Goal: Check status: Check status

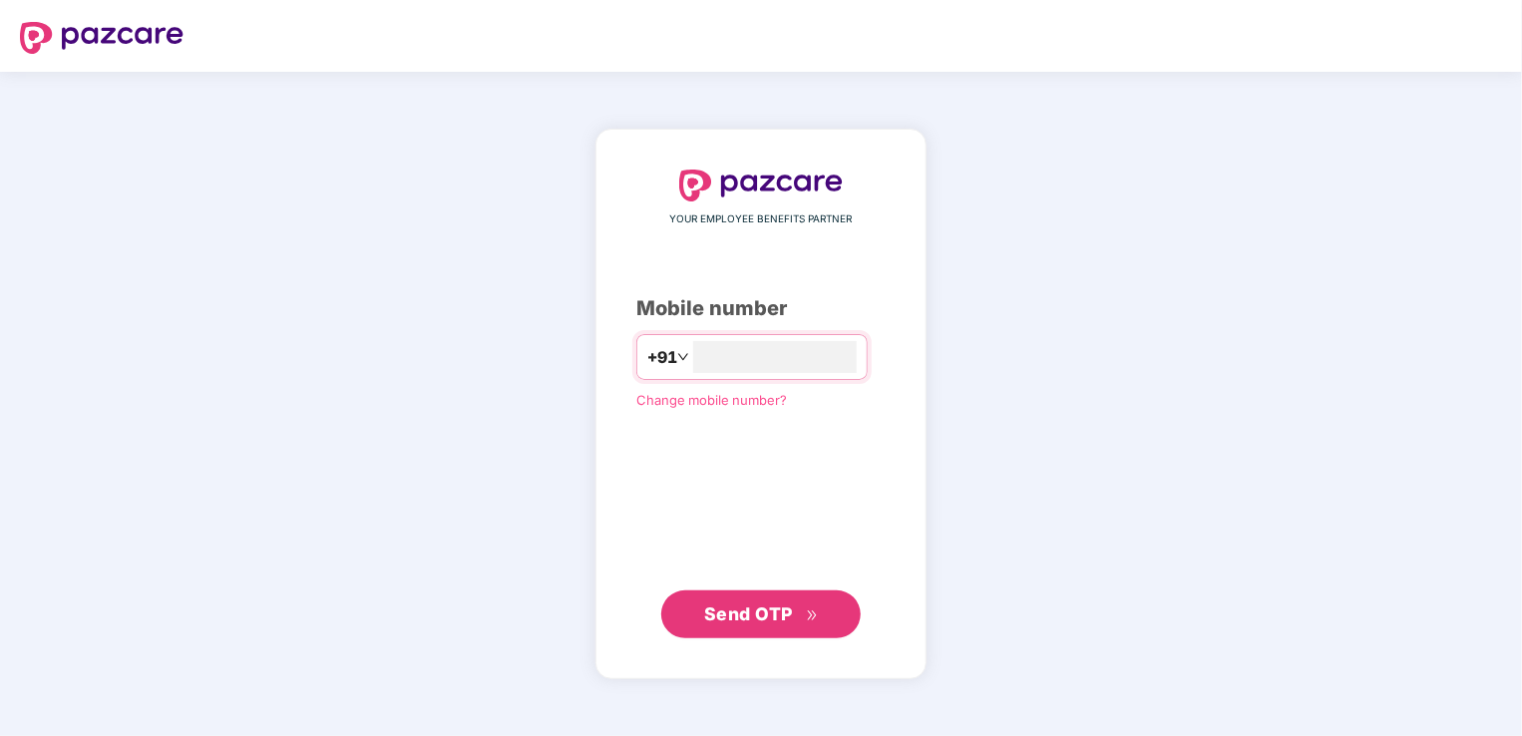
type input "**********"
click at [746, 608] on span "Send OTP" at bounding box center [748, 612] width 89 height 21
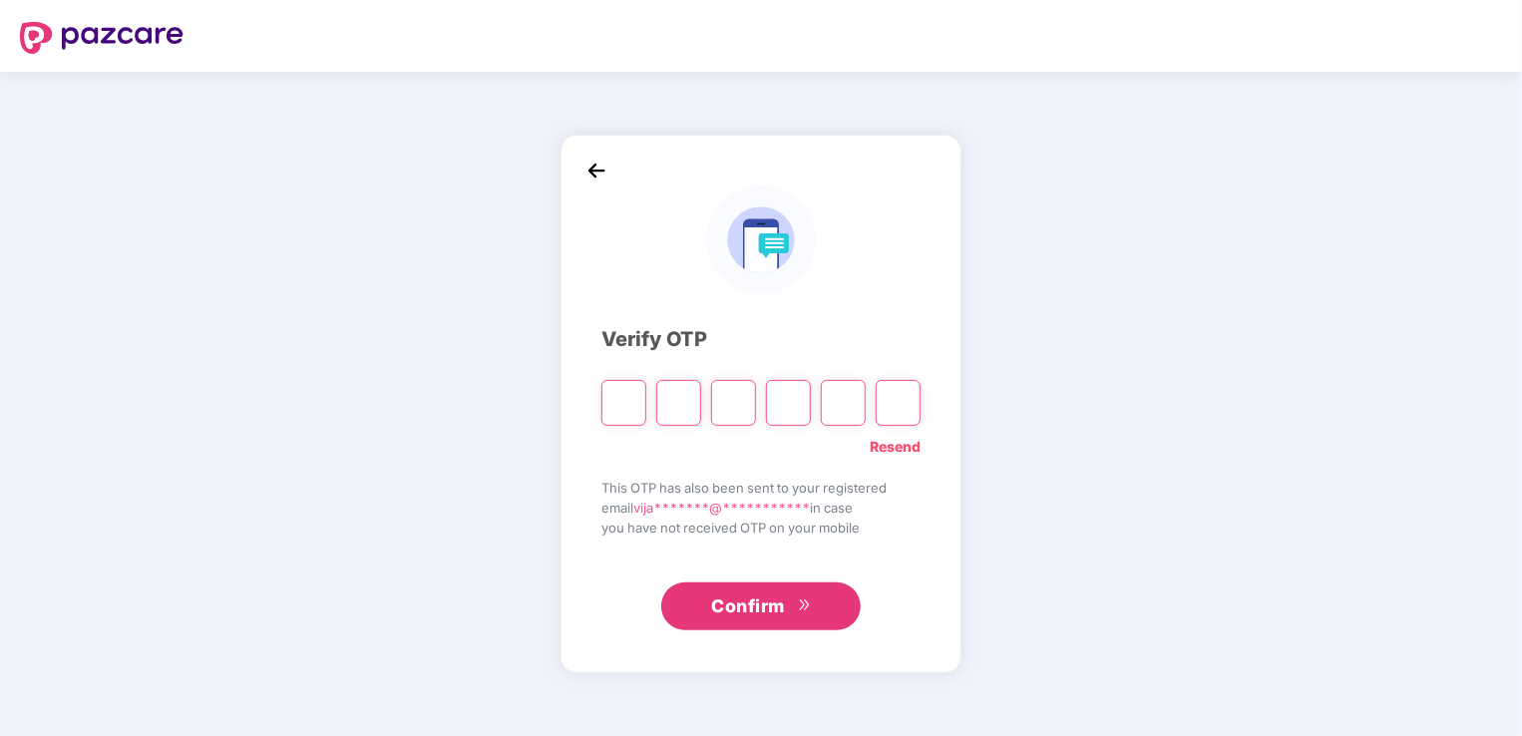
type input "*"
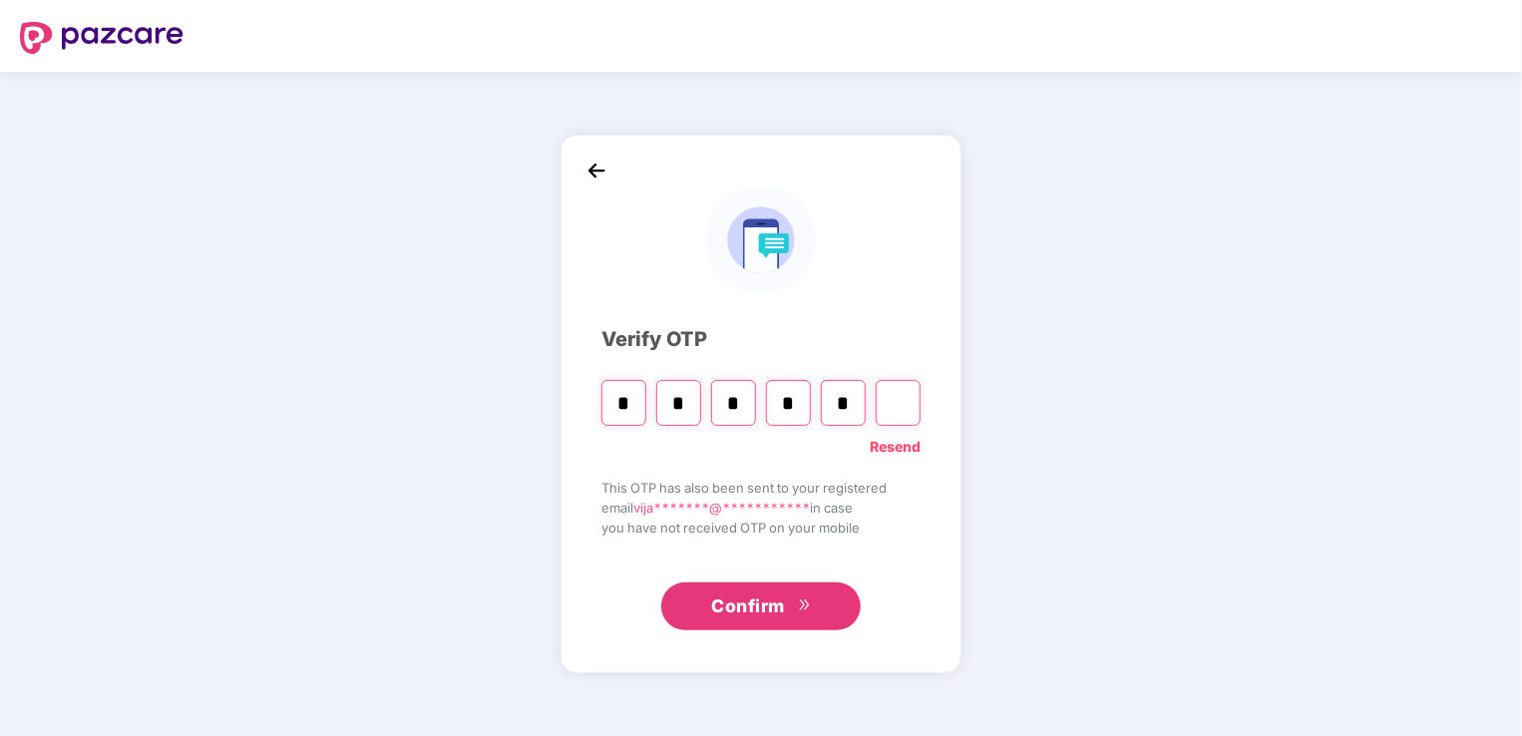
type input "*"
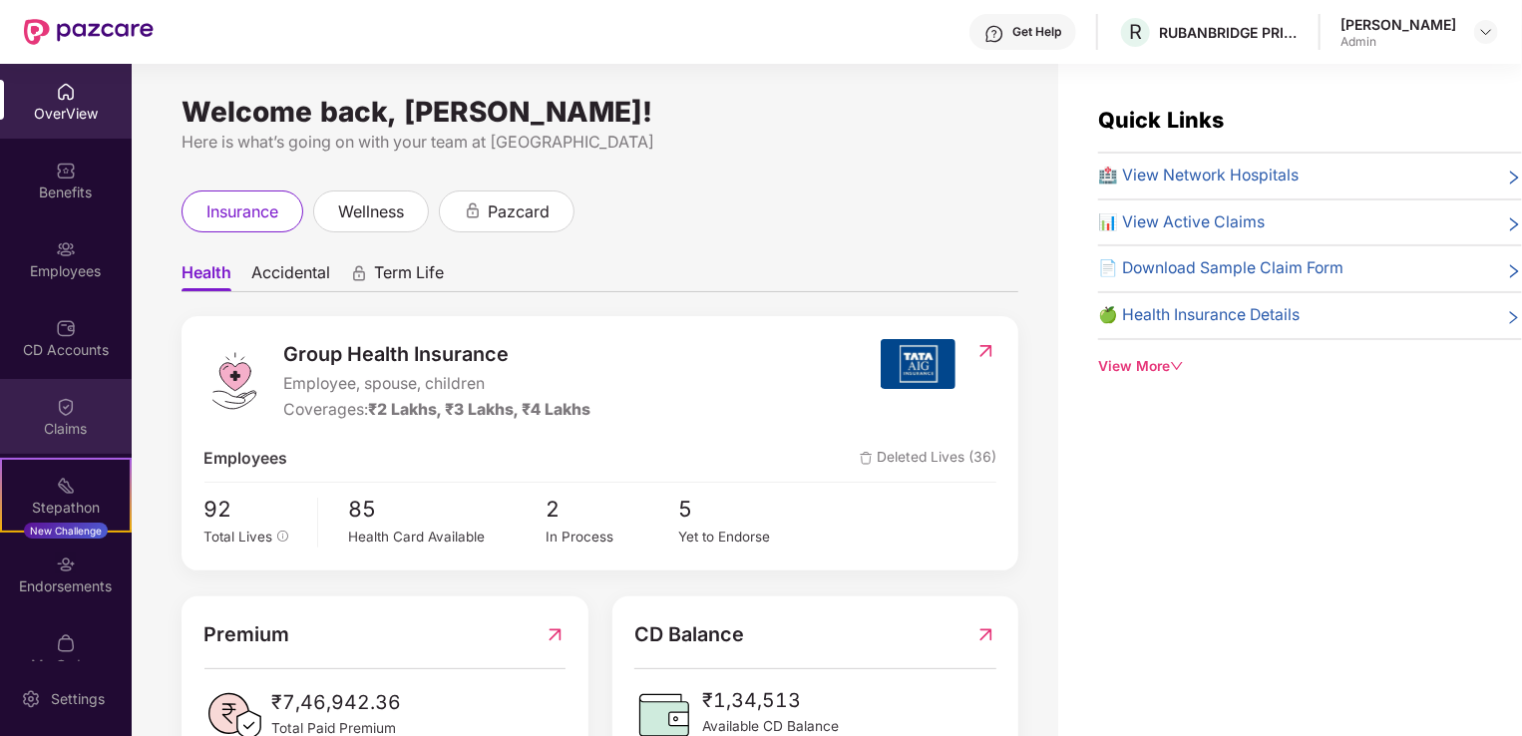
click at [64, 422] on div "Claims" at bounding box center [66, 429] width 132 height 20
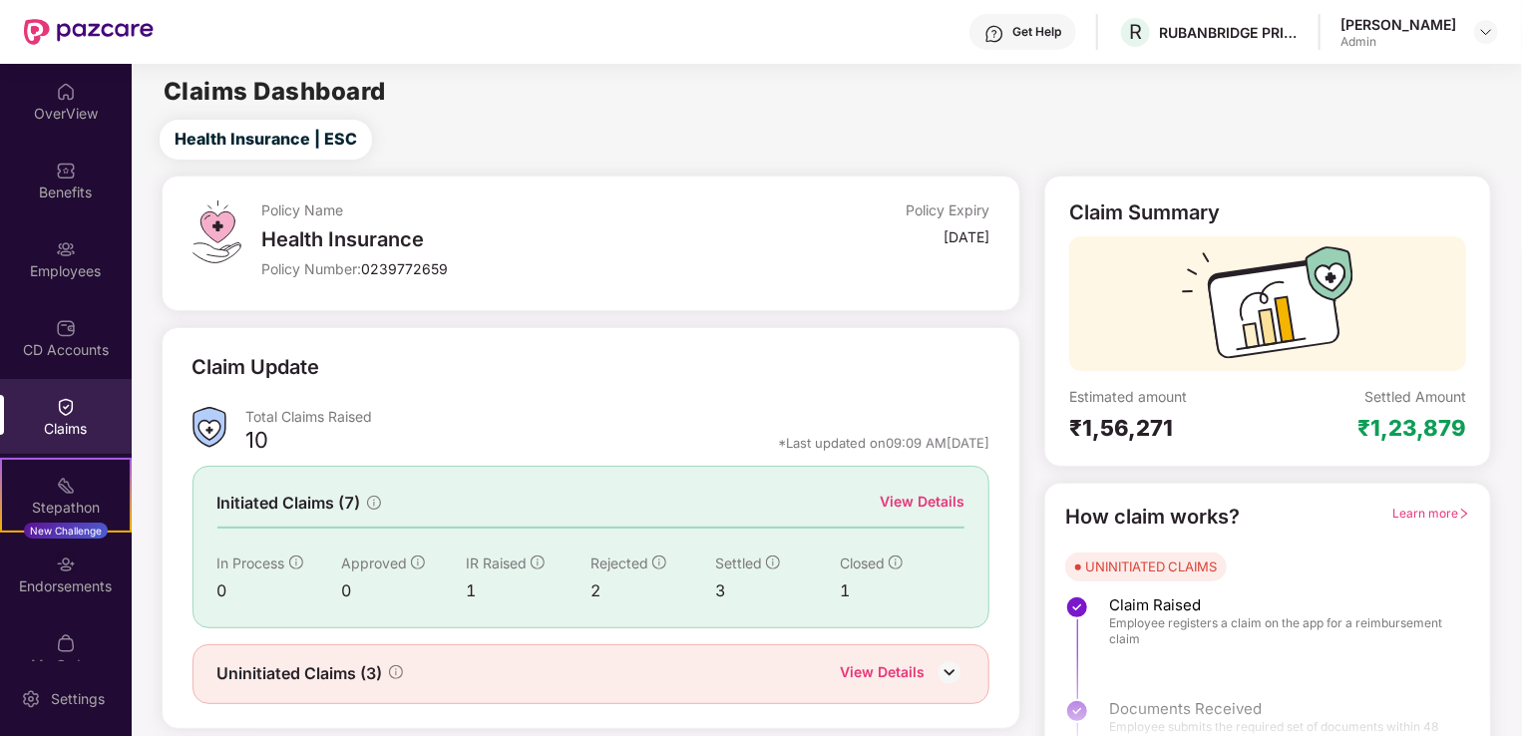
click at [937, 500] on div "View Details" at bounding box center [922, 502] width 85 height 22
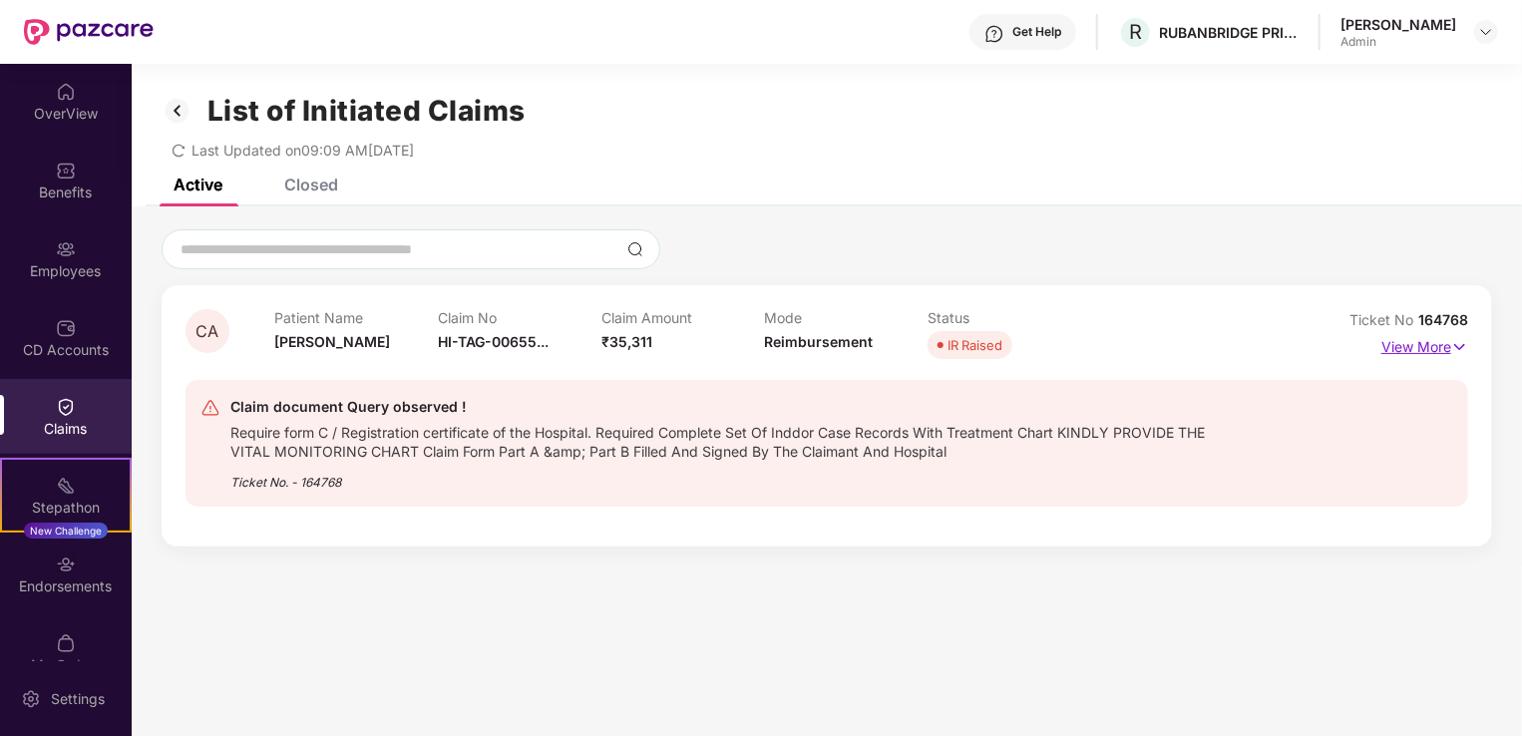
click at [1428, 347] on p "View More" at bounding box center [1424, 344] width 87 height 27
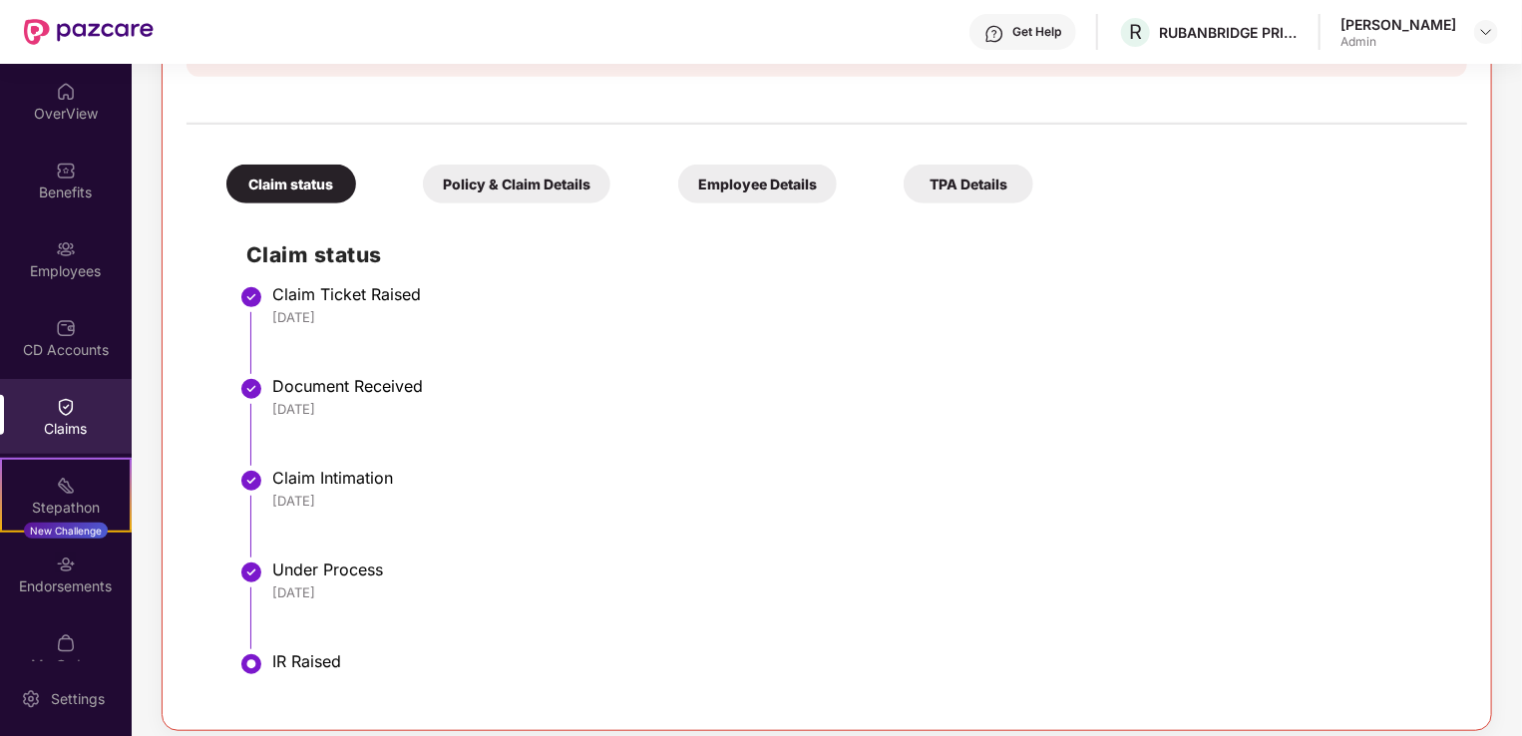
scroll to position [509, 0]
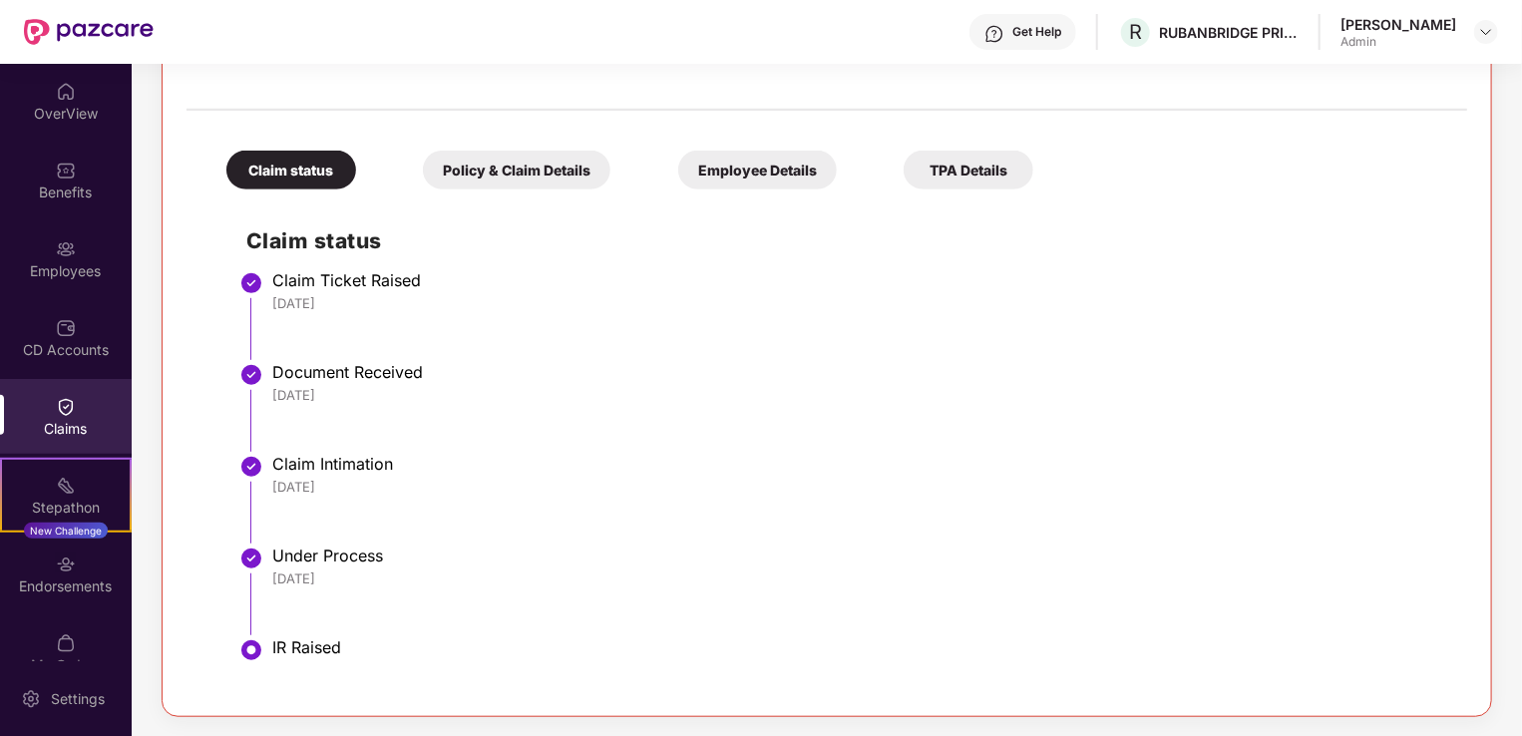
click at [734, 178] on div "Employee Details" at bounding box center [757, 170] width 159 height 39
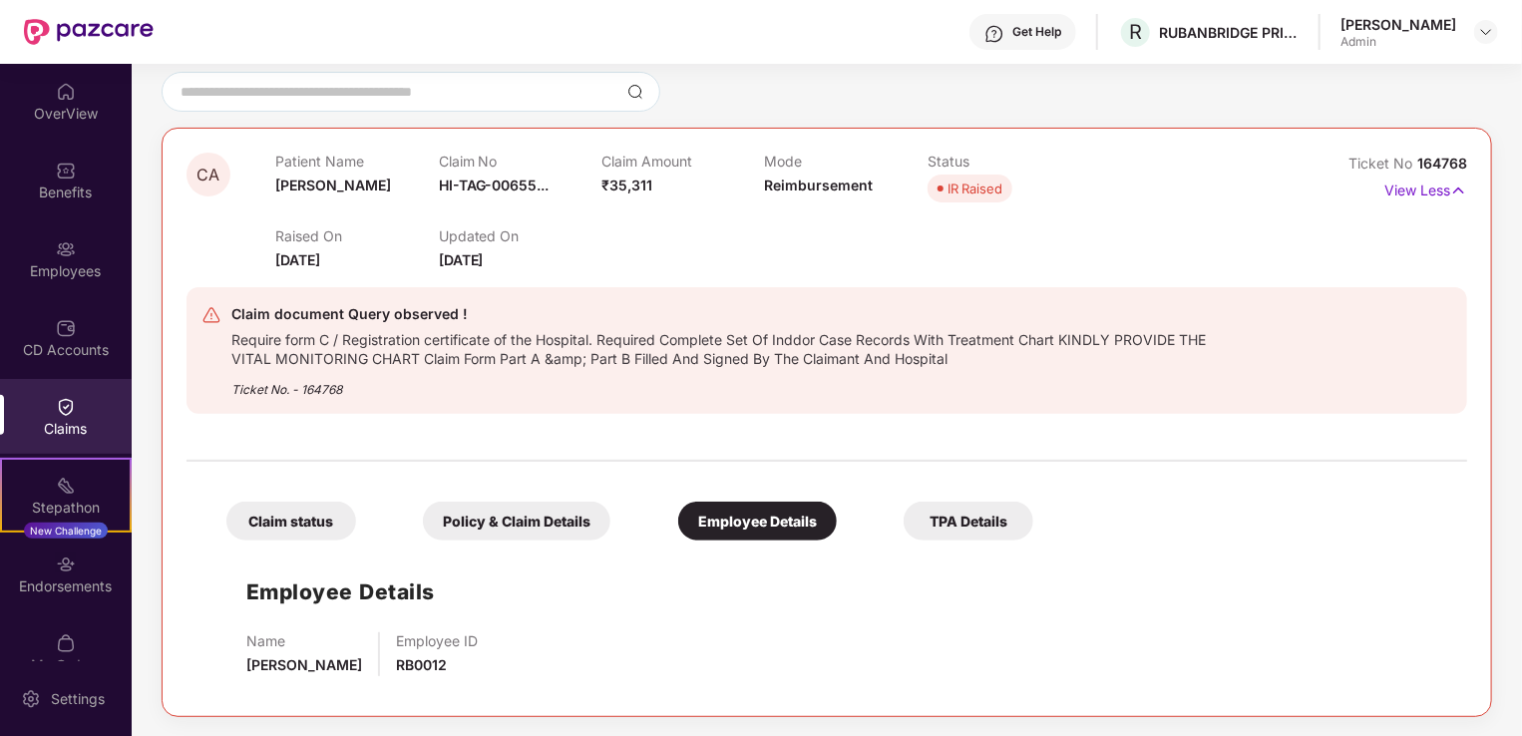
scroll to position [154, 0]
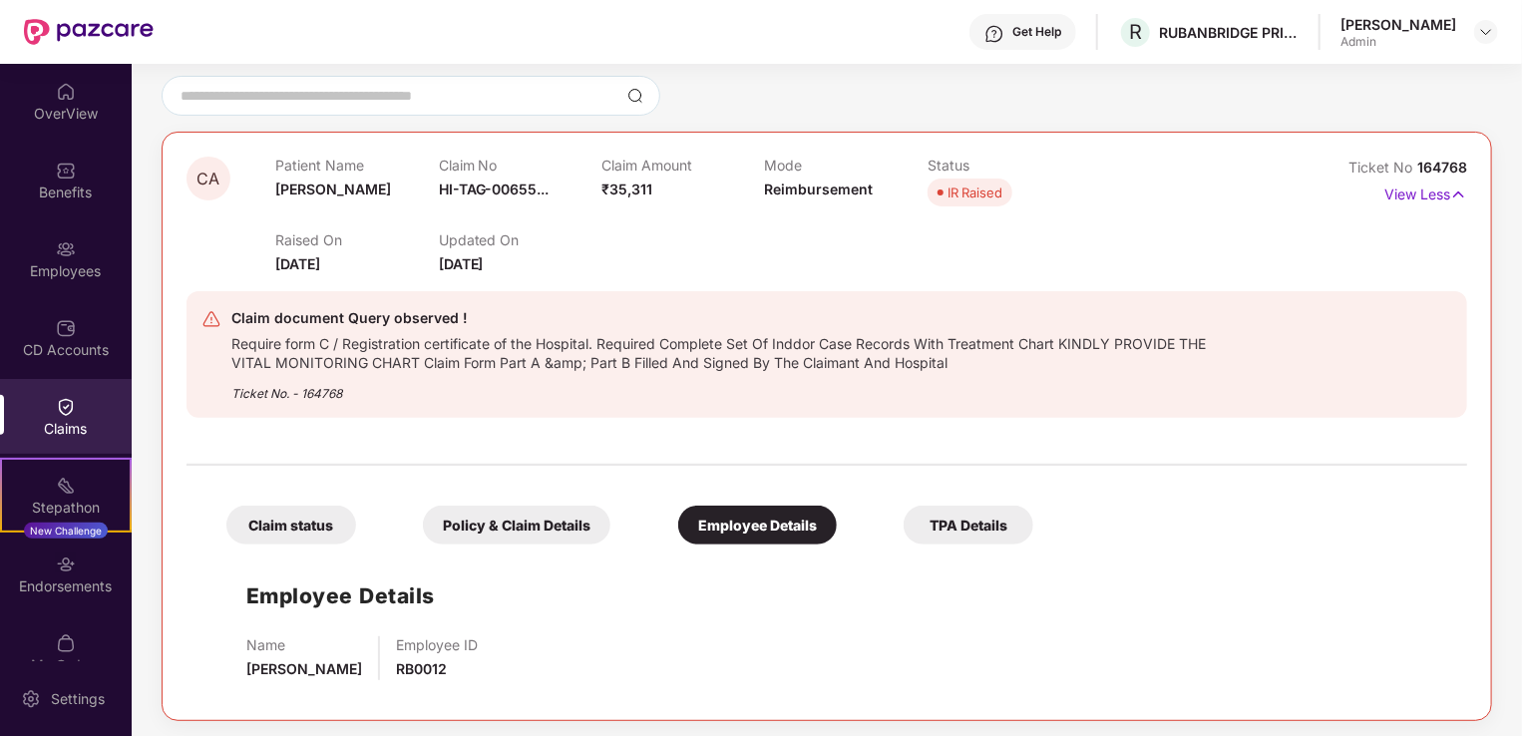
click at [547, 518] on div "Policy & Claim Details" at bounding box center [517, 525] width 188 height 39
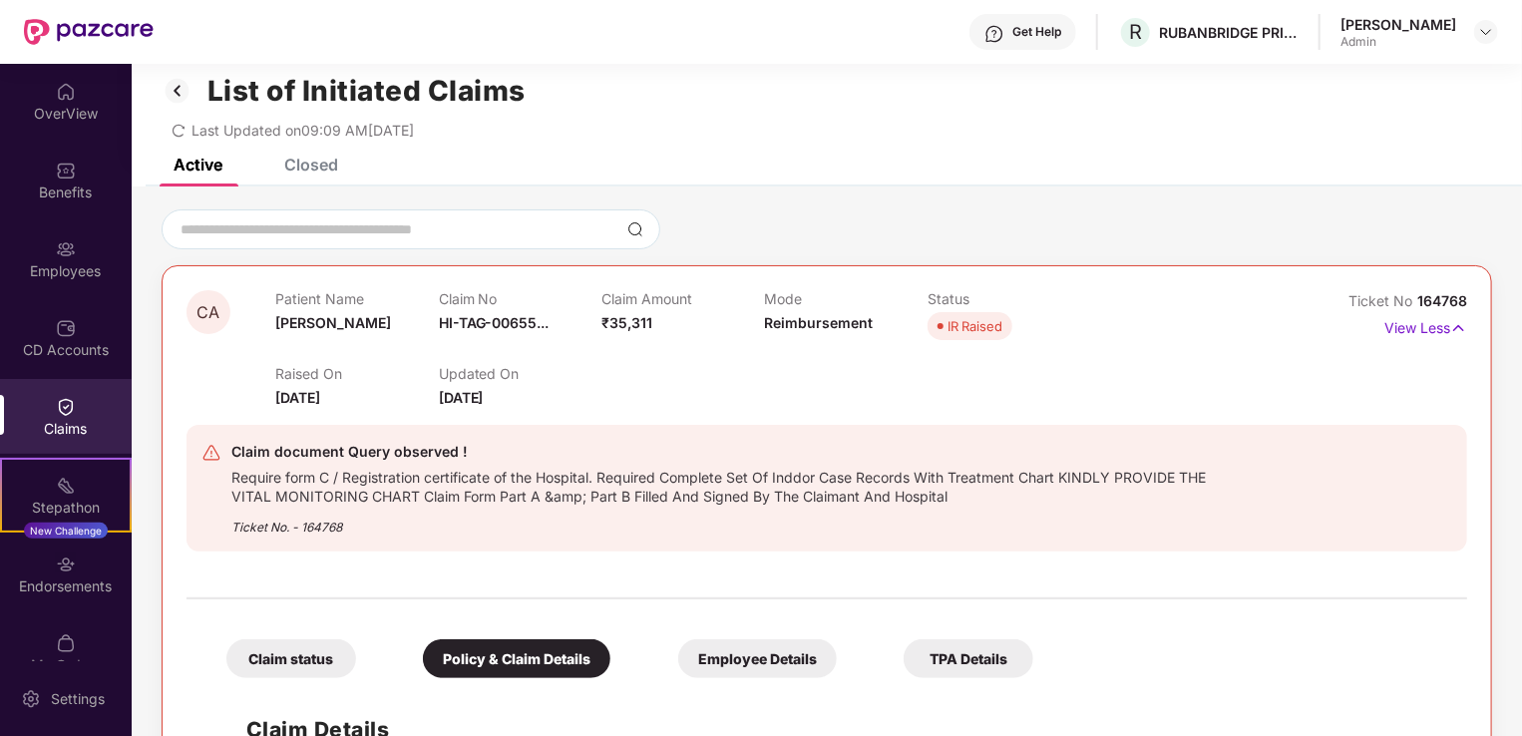
scroll to position [0, 0]
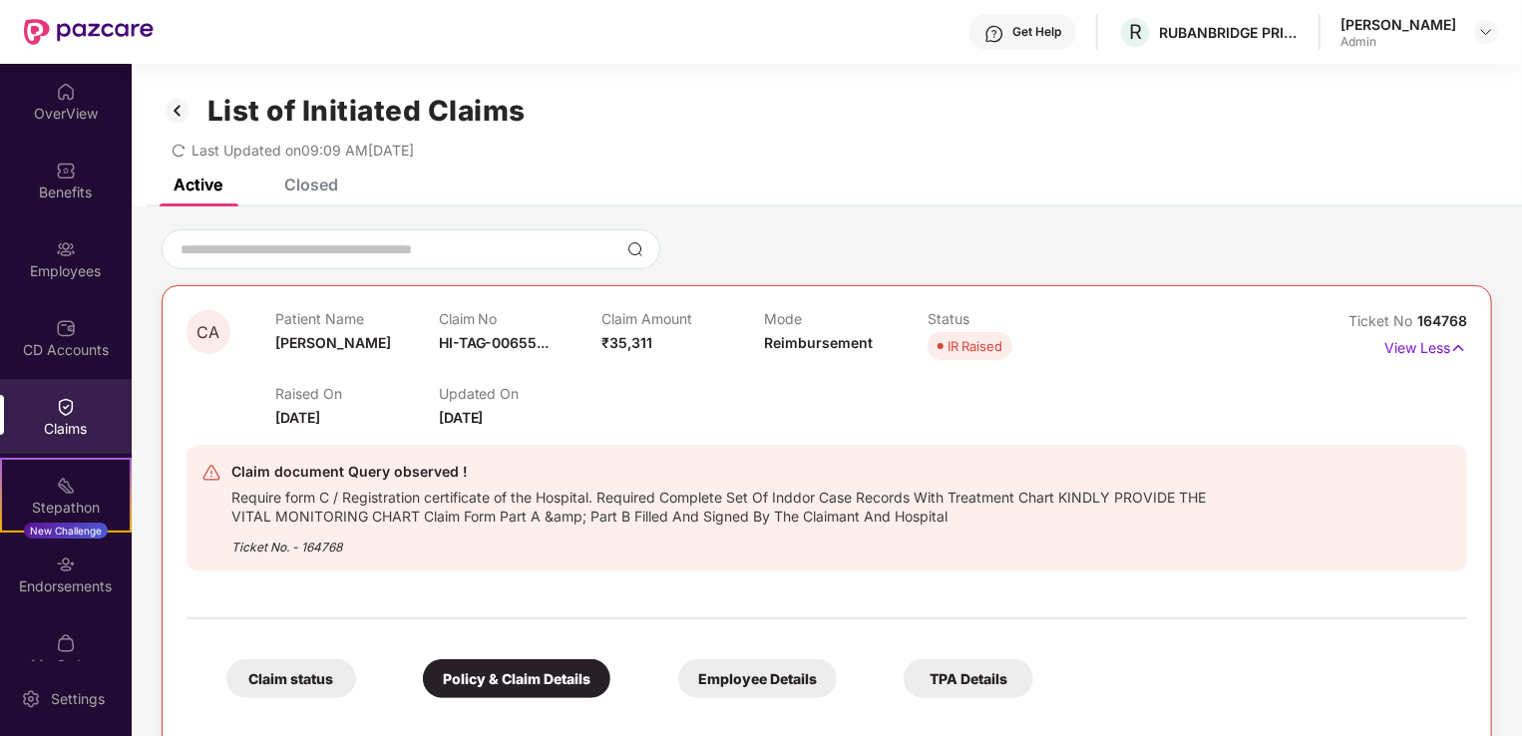
click at [315, 181] on div "Closed" at bounding box center [311, 185] width 54 height 20
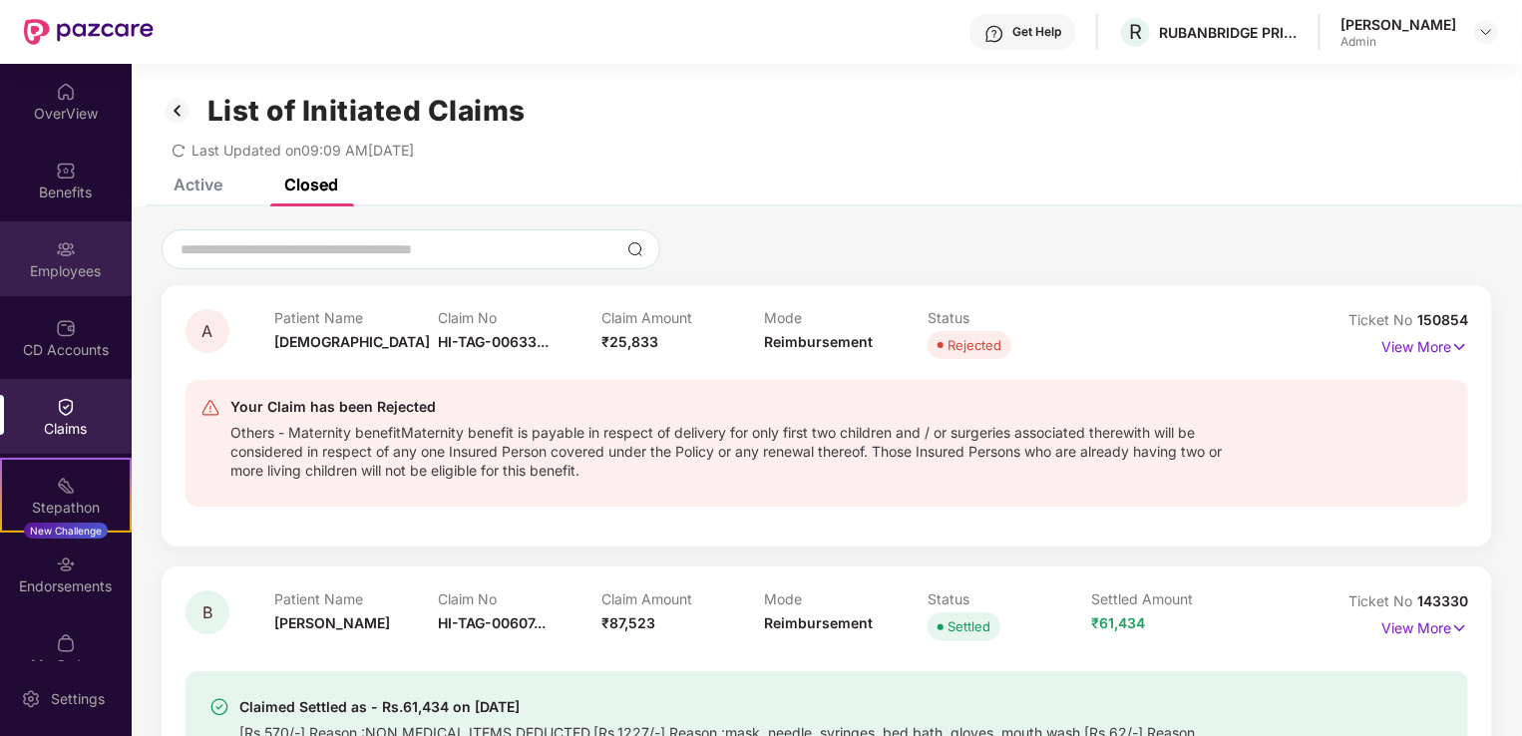
click at [62, 252] on img at bounding box center [66, 249] width 20 height 20
